Goal: Complete application form

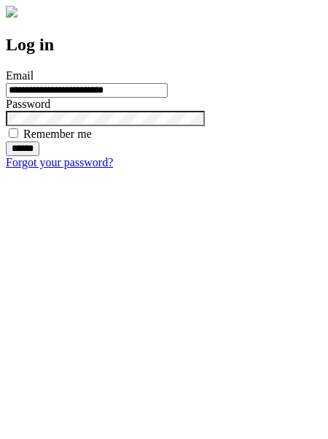
type input "**********"
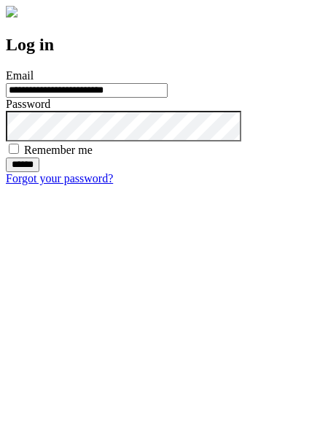
click at [39, 172] on input "******" at bounding box center [23, 164] width 34 height 15
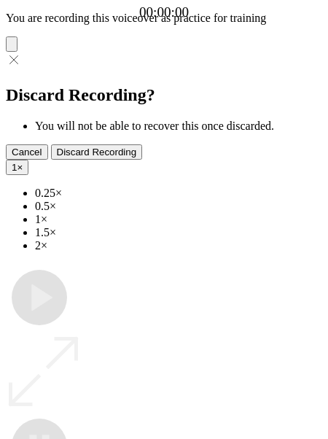
type input "**********"
